Goal: Transaction & Acquisition: Book appointment/travel/reservation

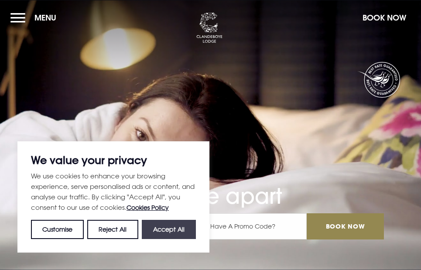
click at [165, 227] on button "Accept All" at bounding box center [169, 229] width 54 height 19
checkbox input "true"
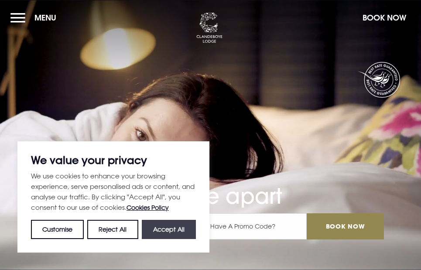
checkbox input "true"
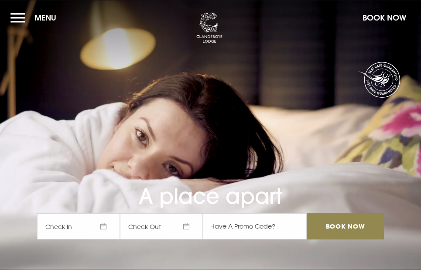
scroll to position [7, 0]
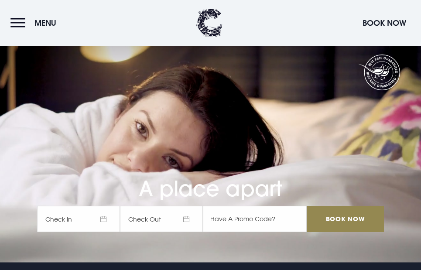
click at [103, 219] on span "Check In" at bounding box center [78, 219] width 83 height 26
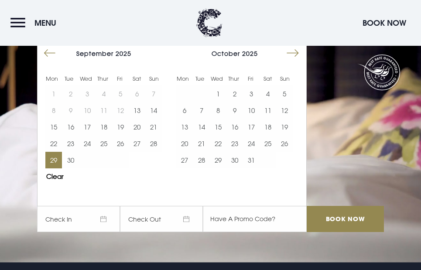
click at [57, 160] on button "29" at bounding box center [53, 160] width 17 height 17
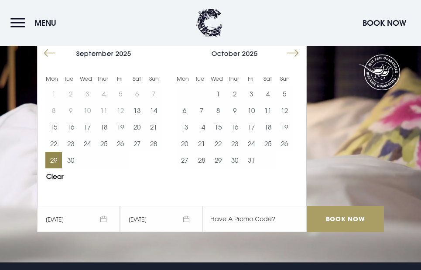
click at [339, 215] on input "Book Now" at bounding box center [345, 219] width 77 height 26
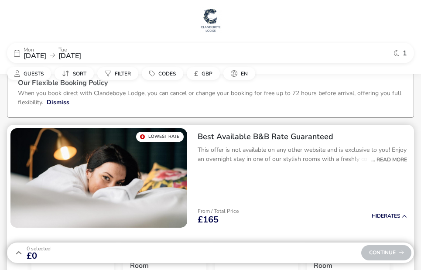
click at [333, 195] on div "Best Available B&B Rate Guaranteed This offer is not available on any other web…" at bounding box center [302, 178] width 223 height 106
click at [254, 137] on h2 "Best Available B&B Rate Guaranteed" at bounding box center [302, 137] width 209 height 10
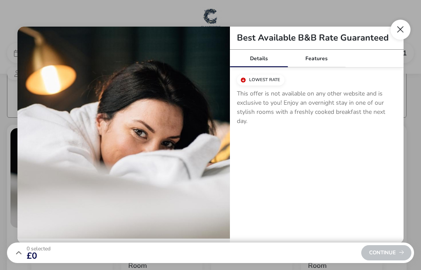
click at [398, 32] on button "Close modal" at bounding box center [401, 30] width 20 height 20
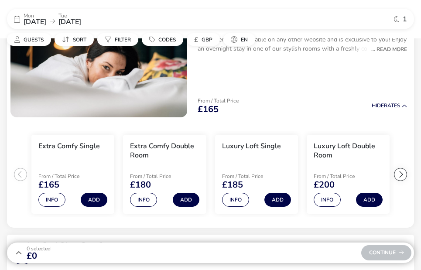
scroll to position [120, 0]
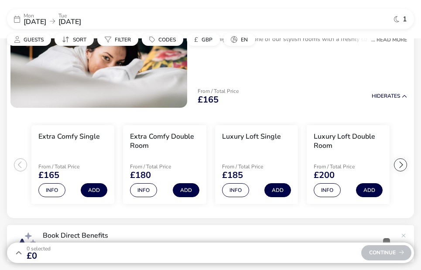
click at [383, 255] on div "Continue" at bounding box center [386, 252] width 50 height 15
click at [269, 89] on div "From / Total Price £165 Hide Rates" at bounding box center [302, 97] width 223 height 30
click at [93, 190] on button "Add" at bounding box center [94, 190] width 27 height 14
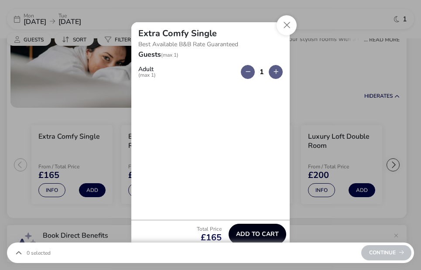
click at [263, 231] on span "Add to cart" at bounding box center [257, 234] width 43 height 7
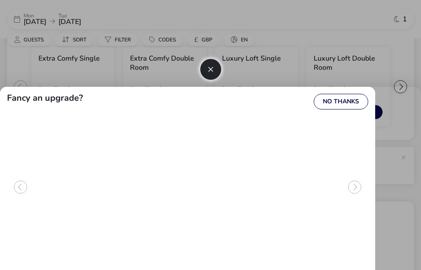
scroll to position [200, 0]
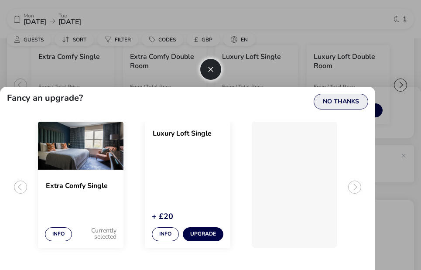
click at [349, 101] on button "No Thanks" at bounding box center [341, 102] width 55 height 16
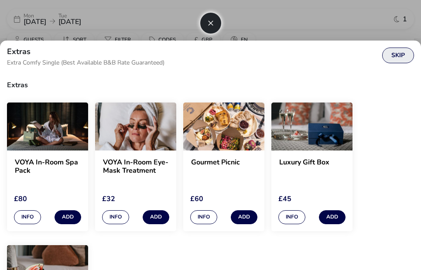
click at [398, 54] on button "Skip" at bounding box center [398, 56] width 32 height 16
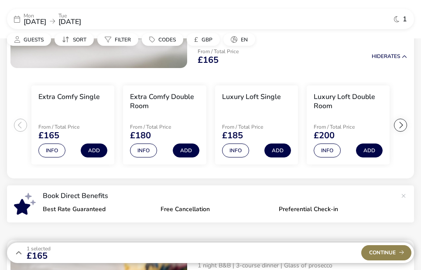
scroll to position [161, 0]
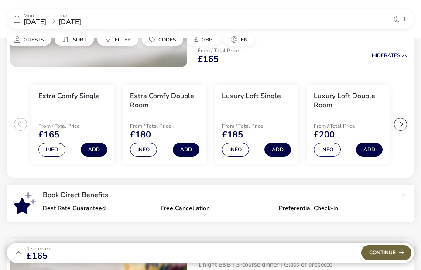
click at [385, 251] on div "Continue" at bounding box center [386, 252] width 50 height 15
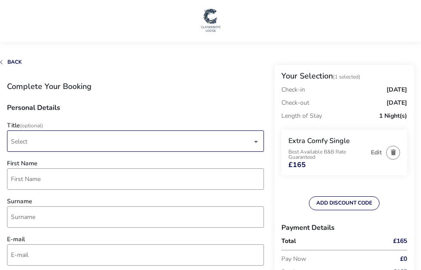
click at [58, 143] on span "Select" at bounding box center [131, 141] width 241 height 21
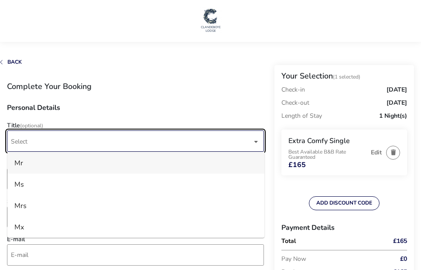
click at [39, 163] on li "Mr" at bounding box center [135, 162] width 257 height 21
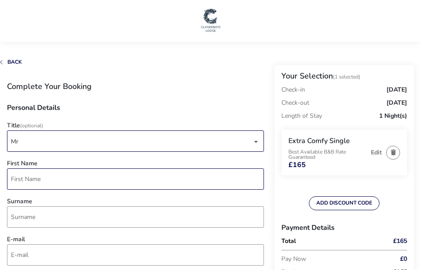
click at [38, 179] on input "First Name" at bounding box center [135, 178] width 257 height 21
type input "Nick"
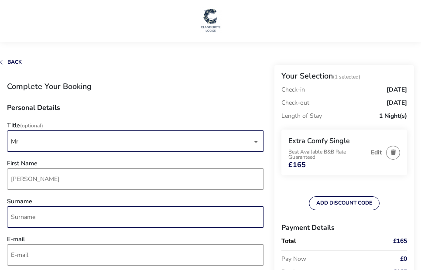
type input "Laudrum"
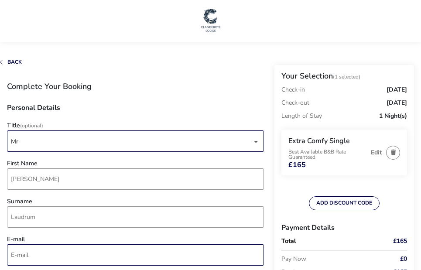
type input "nick@eslceramics.co.uk"
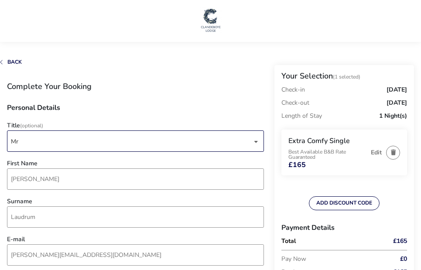
type input "7880 740441"
type input "62, Findon Road, Findon, Findon Valley"
type input "WORTHING"
type input "BN14 0AE"
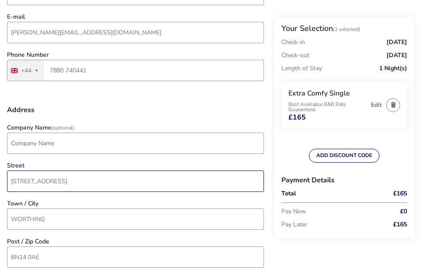
scroll to position [247, 0]
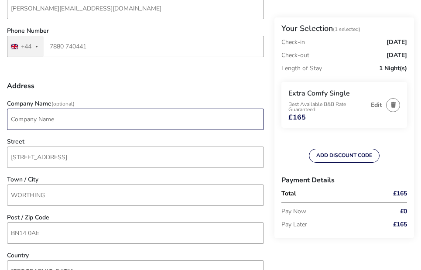
click at [25, 119] on input "Company Name (Optional)" at bounding box center [135, 119] width 257 height 21
type input "Euro Services Ltd"
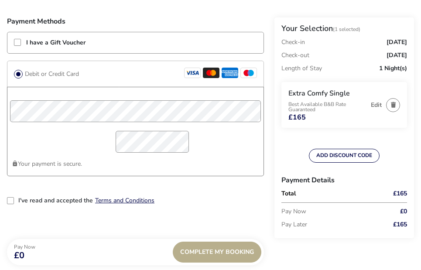
scroll to position [692, 0]
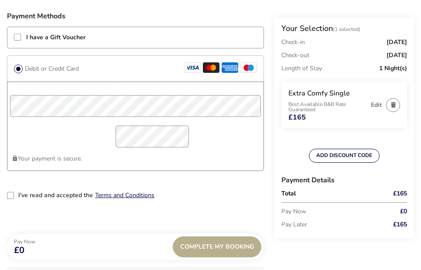
click at [8, 194] on div "2-term_condi" at bounding box center [10, 195] width 7 height 7
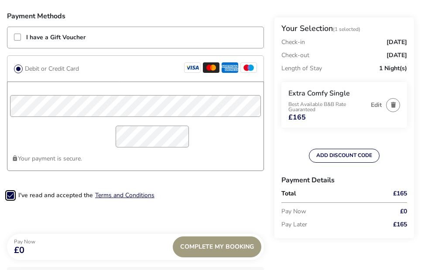
click at [216, 245] on div "Complete My Booking" at bounding box center [217, 246] width 89 height 21
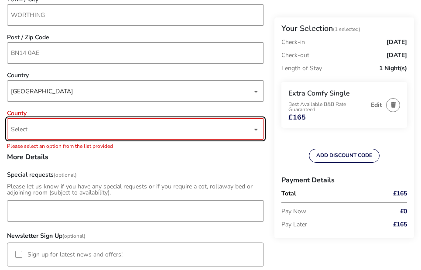
scroll to position [421, 0]
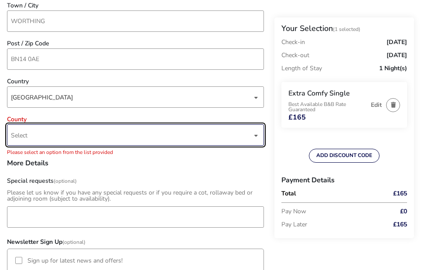
click at [52, 137] on span "Select" at bounding box center [131, 135] width 241 height 21
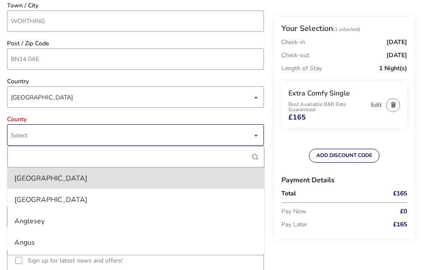
click at [254, 134] on div "dropdown trigger" at bounding box center [256, 135] width 4 height 17
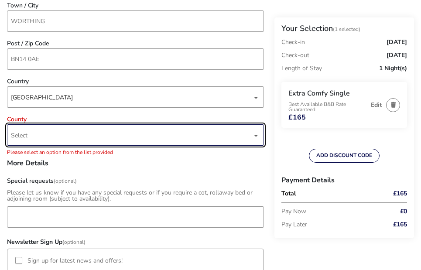
click at [120, 126] on span "Select" at bounding box center [131, 135] width 241 height 21
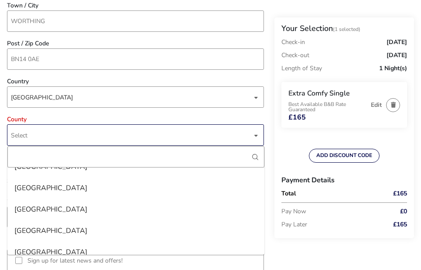
scroll to position [2153, 0]
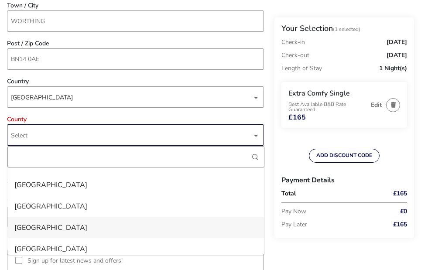
click at [35, 223] on li "Sussex" at bounding box center [135, 227] width 257 height 21
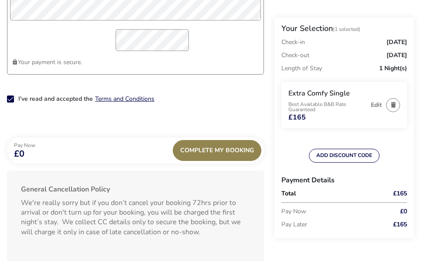
scroll to position [843, 0]
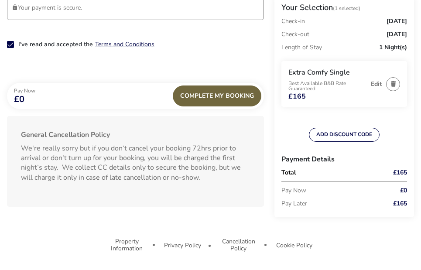
click at [223, 96] on div "Complete My Booking" at bounding box center [217, 96] width 89 height 21
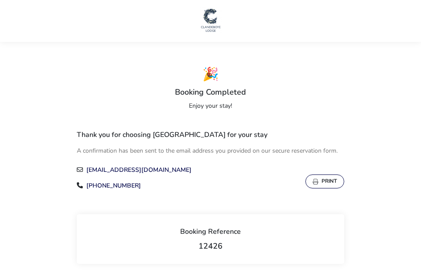
click at [324, 182] on button "Print" at bounding box center [324, 182] width 39 height 14
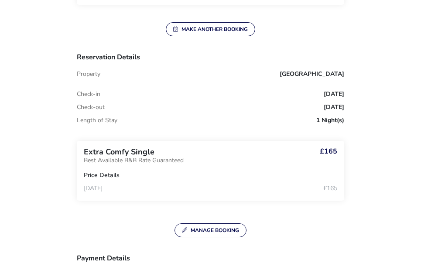
scroll to position [260, 0]
